Goal: Transaction & Acquisition: Purchase product/service

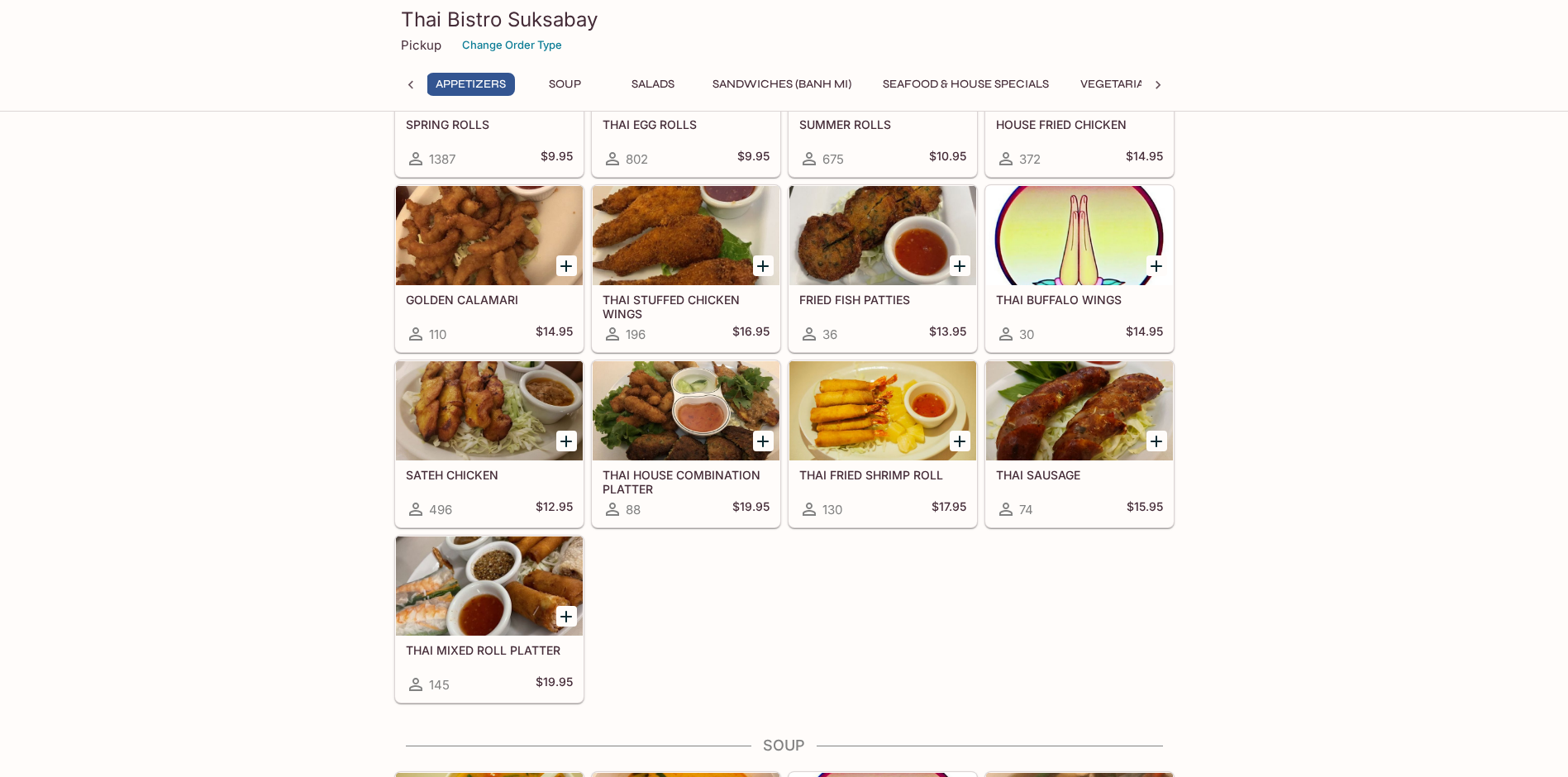
scroll to position [441, 0]
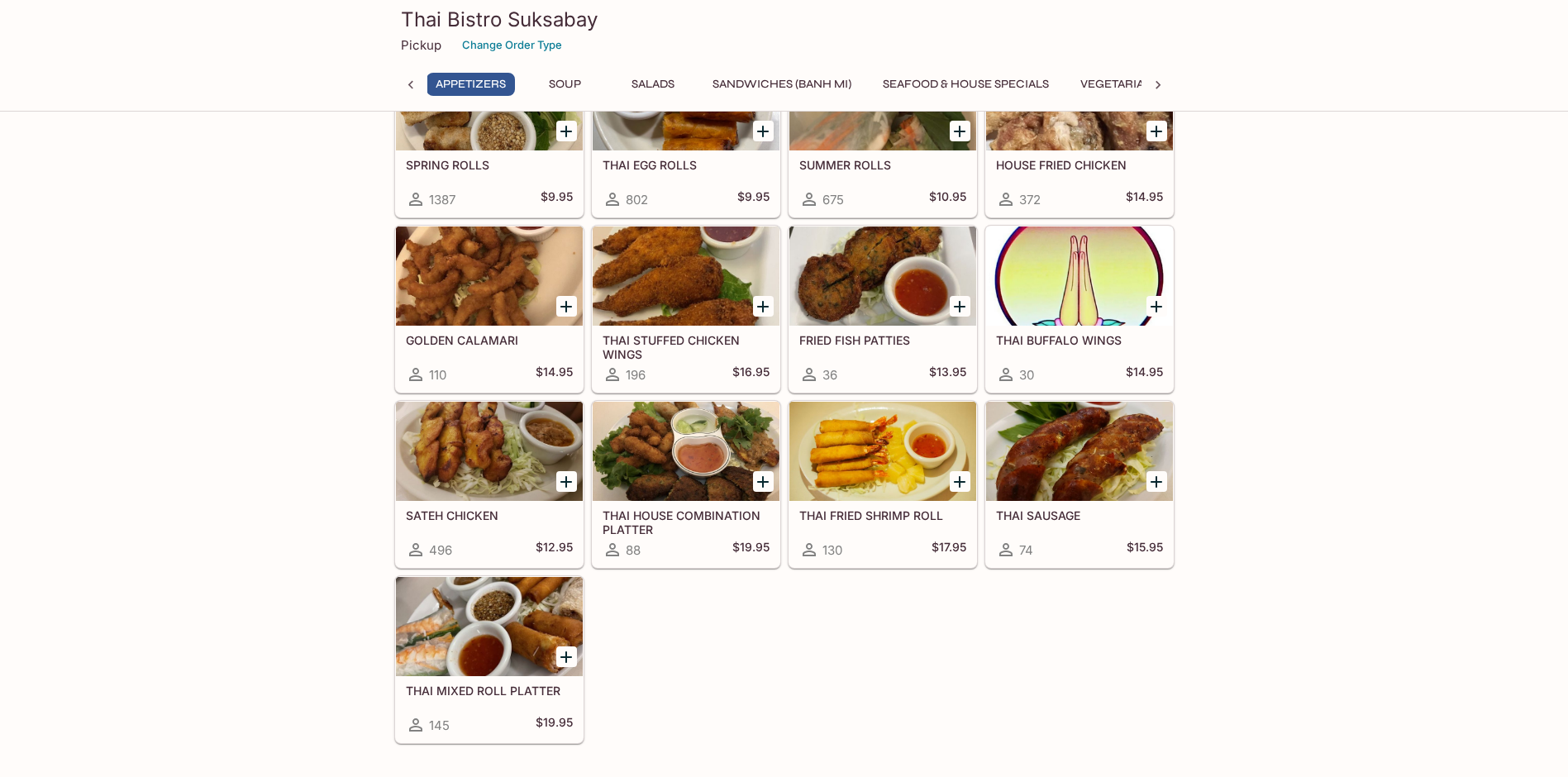
click at [506, 520] on h5 "SATEH CHICKEN" at bounding box center [489, 515] width 167 height 15
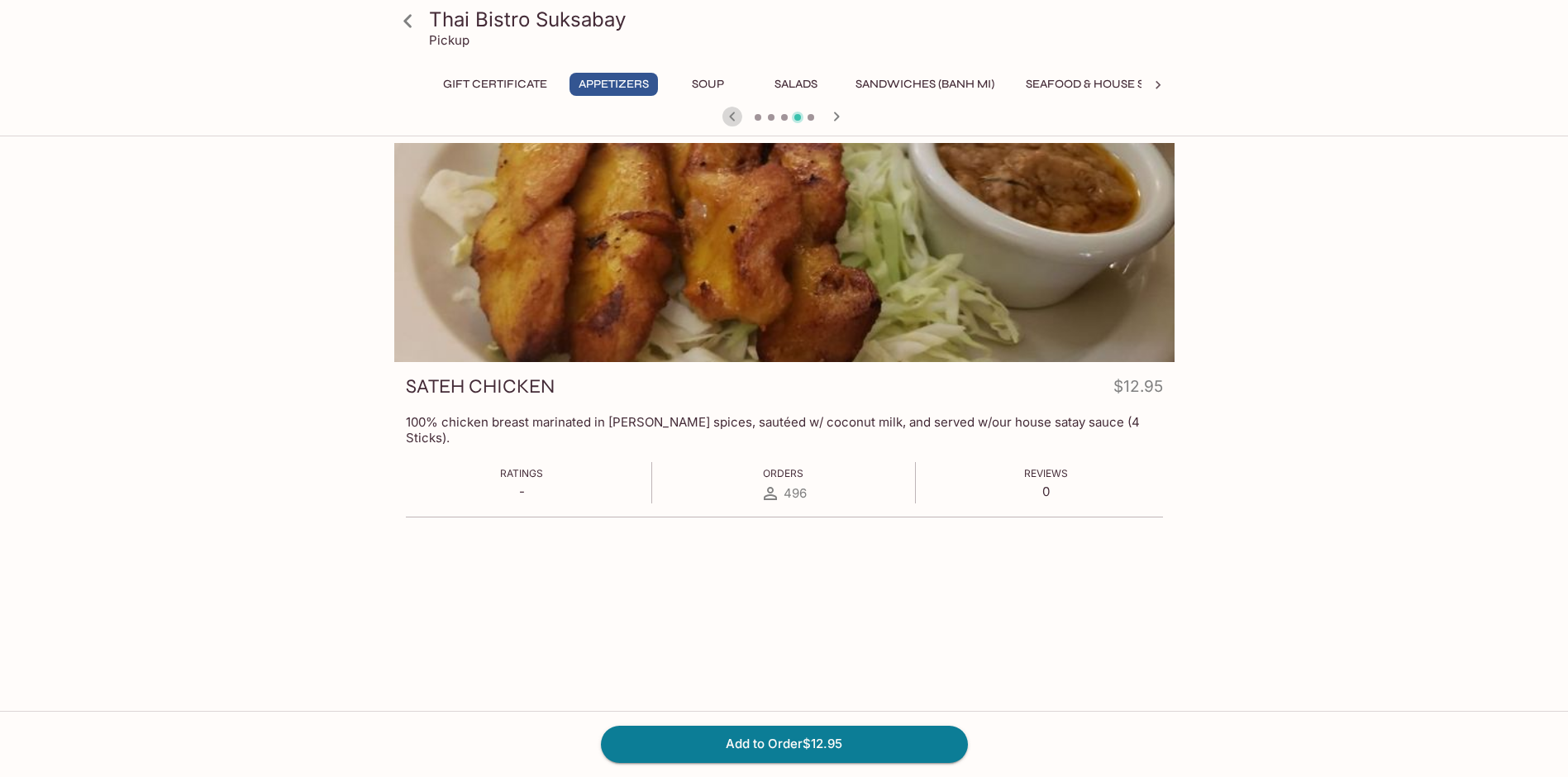
click at [732, 116] on icon "button" at bounding box center [732, 115] width 6 height 9
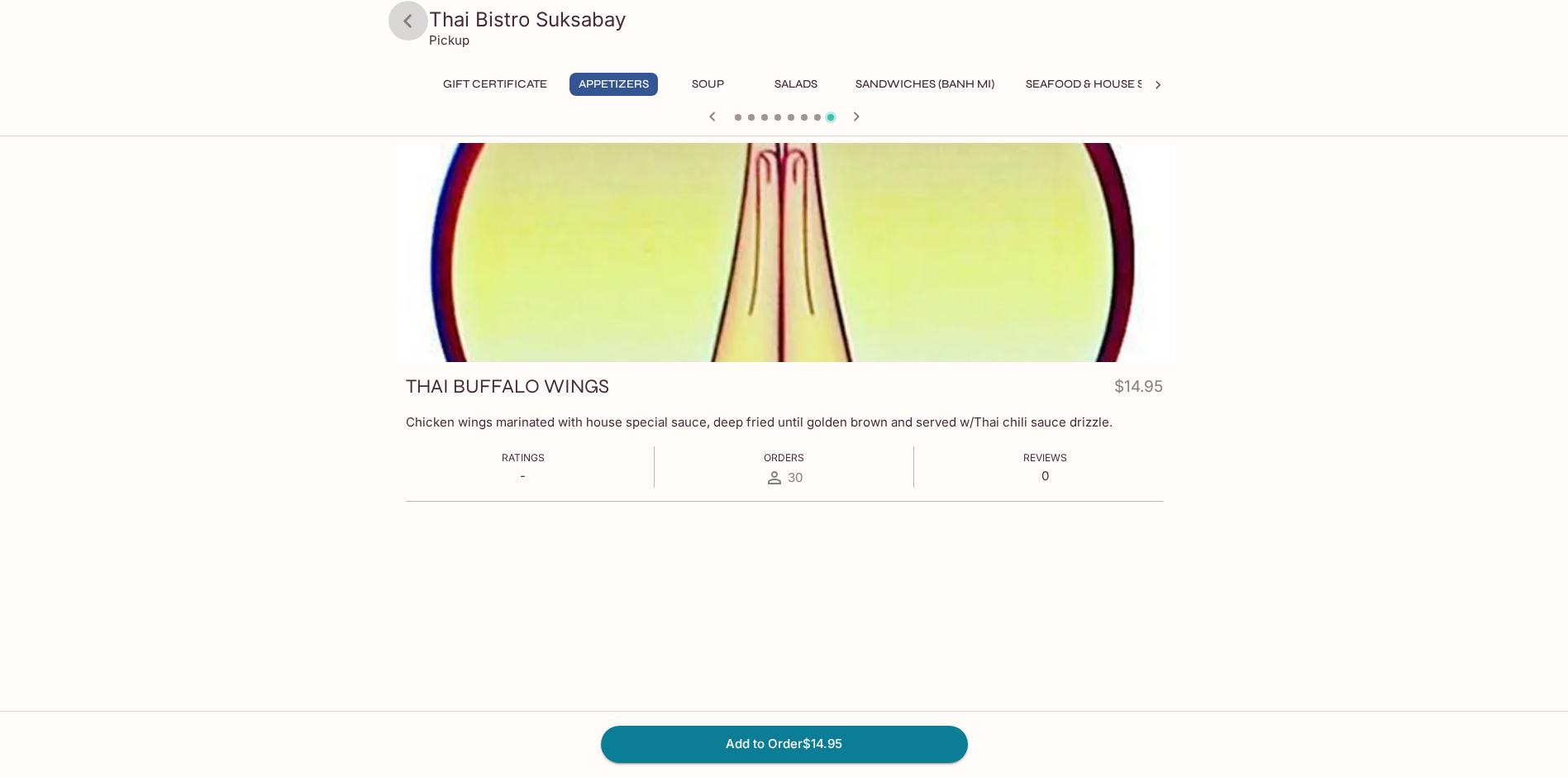
click at [416, 21] on icon at bounding box center [408, 21] width 29 height 29
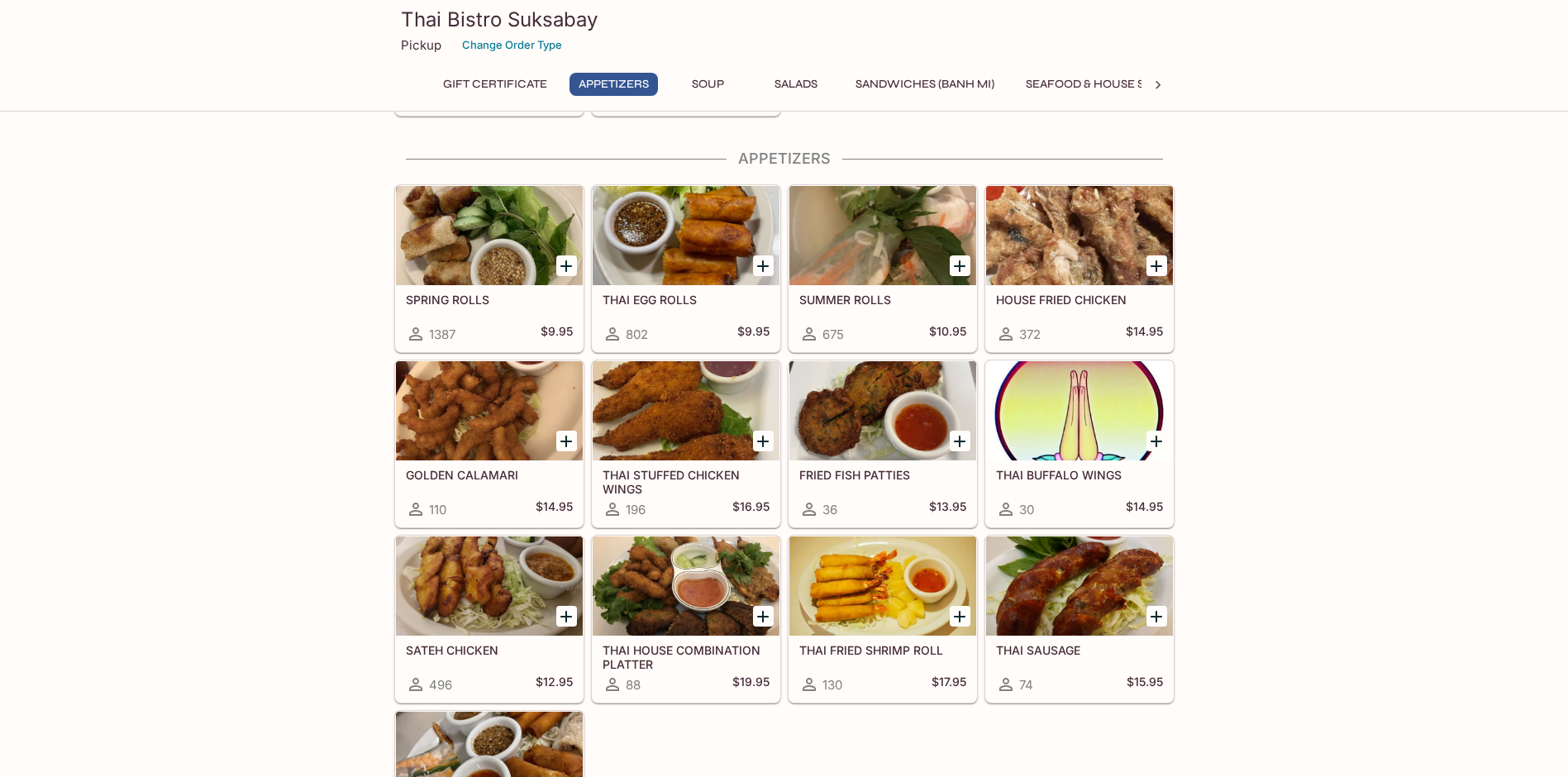
scroll to position [331, 0]
